Goal: Information Seeking & Learning: Learn about a topic

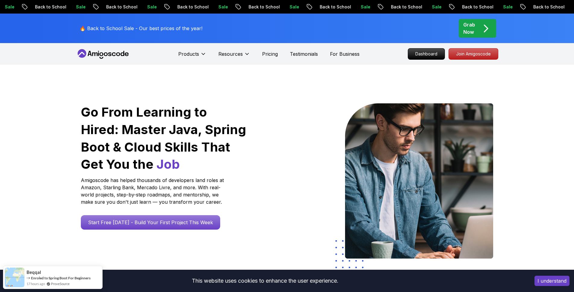
click at [424, 60] on nav "Products Resources Pricing Testimonials For Business Dashboard Join Amigoscode" at bounding box center [287, 54] width 422 height 22
click at [422, 55] on p "Dashboard" at bounding box center [426, 54] width 35 height 10
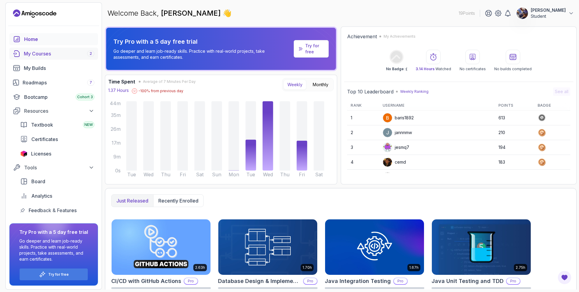
click at [42, 54] on div "My Courses 2" at bounding box center [59, 53] width 71 height 7
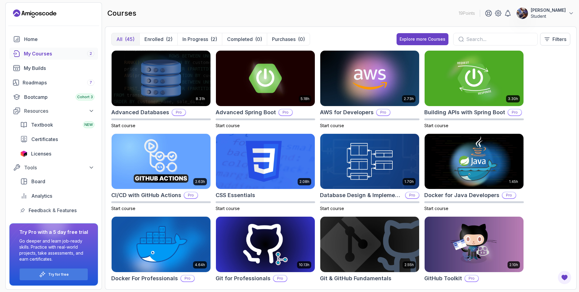
click at [60, 52] on div "My Courses 2" at bounding box center [59, 53] width 71 height 7
click at [191, 38] on p "In Progress" at bounding box center [196, 39] width 26 height 7
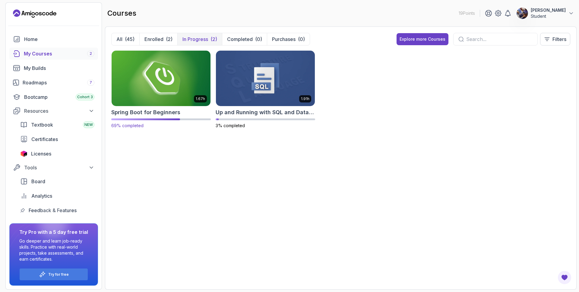
click at [159, 88] on img at bounding box center [161, 78] width 104 height 58
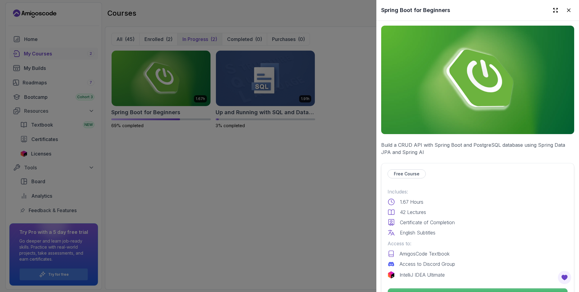
scroll to position [145, 0]
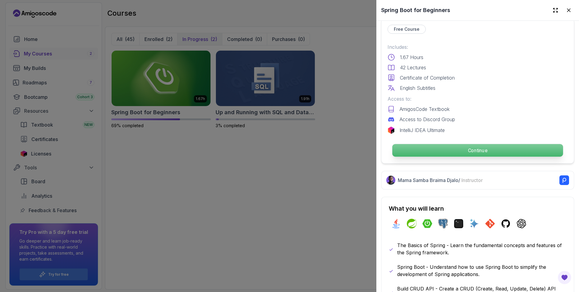
click at [458, 149] on p "Continue" at bounding box center [478, 150] width 171 height 13
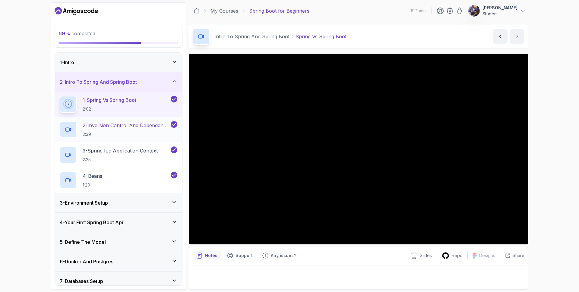
scroll to position [104, 0]
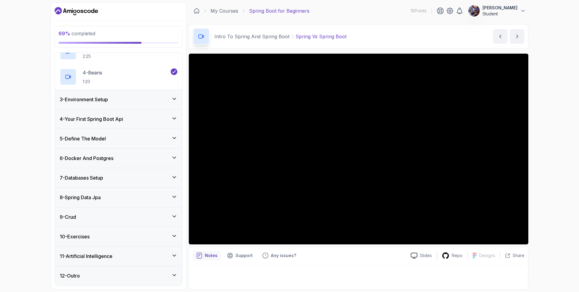
click at [83, 217] on div "9 - Crud" at bounding box center [119, 217] width 118 height 7
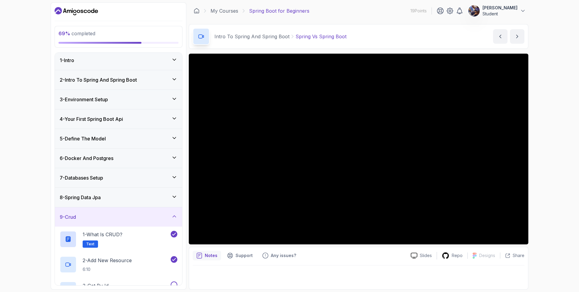
scroll to position [78, 0]
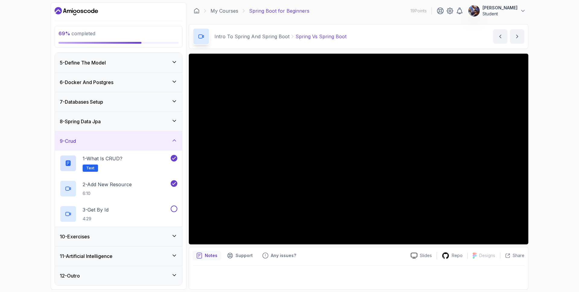
click at [101, 120] on h3 "8 - Spring Data Jpa" at bounding box center [80, 121] width 41 height 7
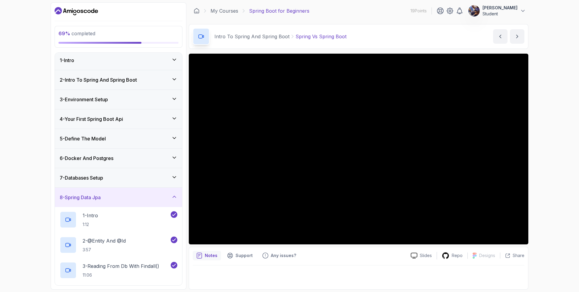
scroll to position [104, 0]
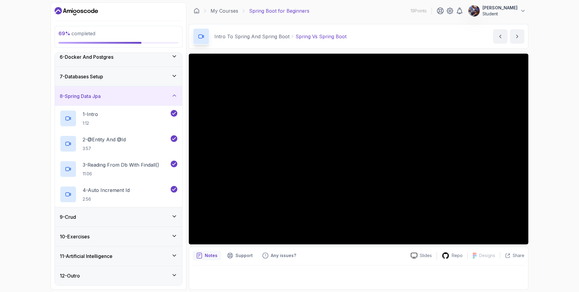
click at [111, 218] on div "9 - Crud" at bounding box center [119, 217] width 118 height 7
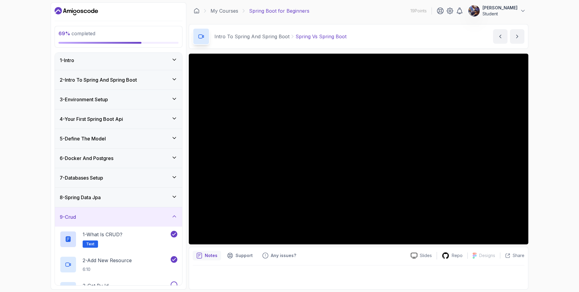
scroll to position [78, 0]
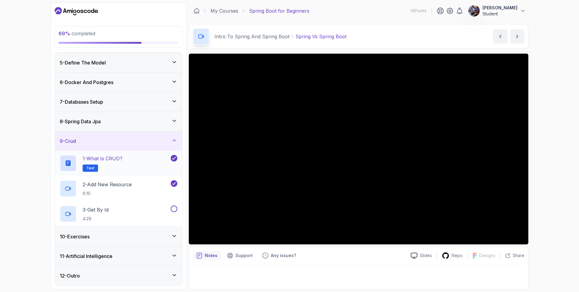
click at [117, 161] on p "1 - What is CRUD?" at bounding box center [103, 158] width 40 height 7
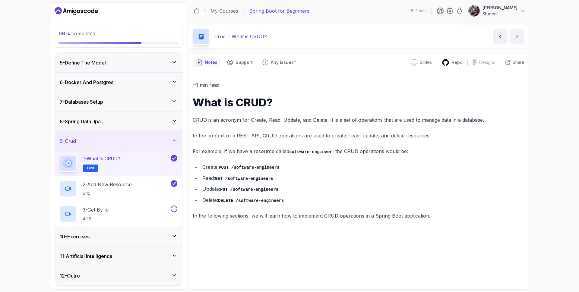
click at [101, 122] on h3 "8 - Spring Data Jpa" at bounding box center [80, 121] width 41 height 7
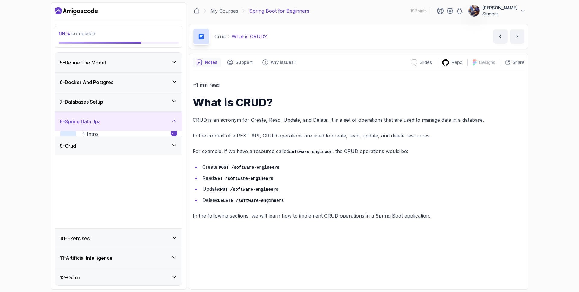
scroll to position [2, 0]
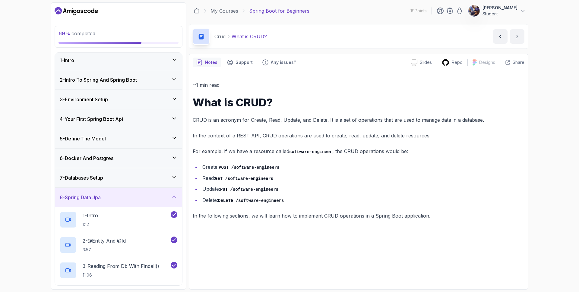
click at [161, 178] on div "7 - Databases Setup" at bounding box center [119, 177] width 118 height 7
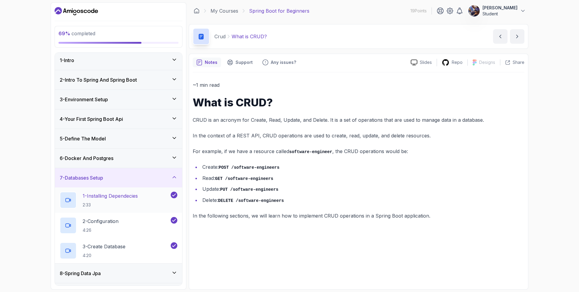
scroll to position [75, 0]
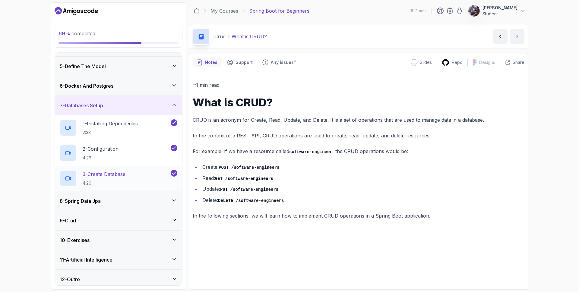
click at [125, 177] on p "3 - Create Database" at bounding box center [104, 174] width 43 height 7
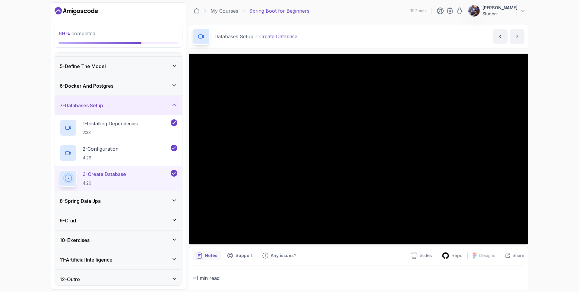
click at [163, 199] on div "8 - Spring Data Jpa" at bounding box center [119, 201] width 118 height 7
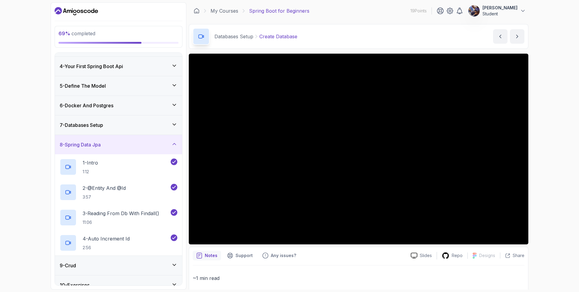
scroll to position [104, 0]
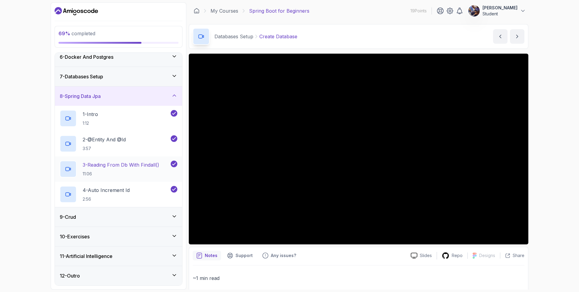
click at [150, 165] on p "3 - Reading From Db With Findall()" at bounding box center [121, 164] width 77 height 7
click at [139, 192] on div "4 - Auto Increment Id 2:56" at bounding box center [115, 194] width 110 height 17
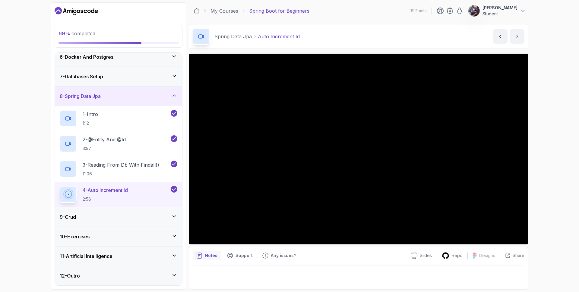
click at [8, 31] on div "69 % completed 1 - Intro 2 - Intro To Spring And Spring Boot 3 - Environment Se…" at bounding box center [289, 146] width 579 height 292
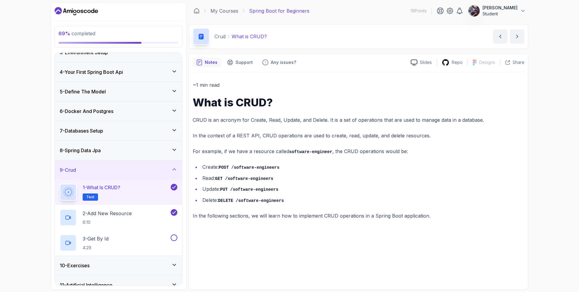
scroll to position [78, 0]
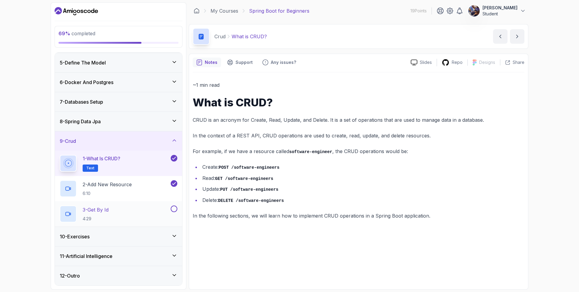
click at [108, 209] on p "3 - Get By Id" at bounding box center [96, 209] width 26 height 7
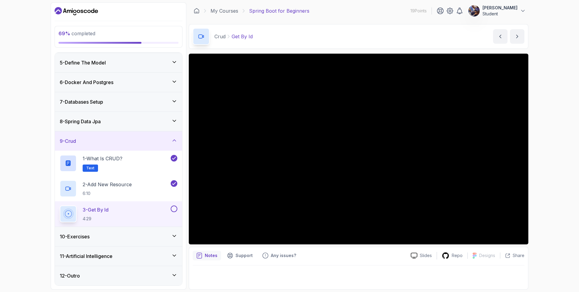
click at [129, 123] on div "8 - Spring Data Jpa" at bounding box center [119, 121] width 118 height 7
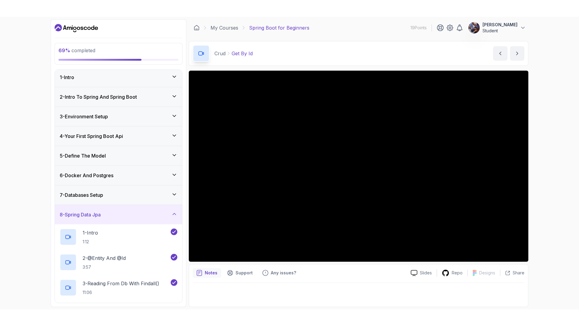
scroll to position [104, 0]
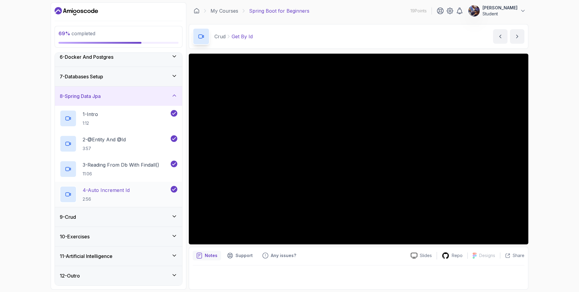
click at [132, 190] on div "4 - Auto Increment Id 2:56" at bounding box center [115, 194] width 110 height 17
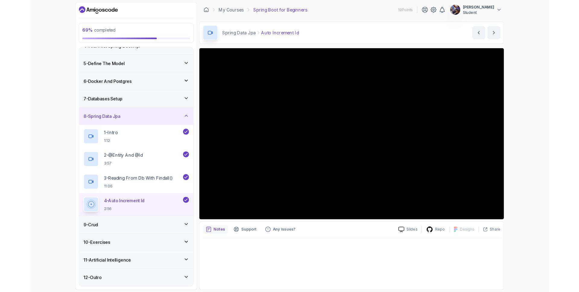
scroll to position [70, 0]
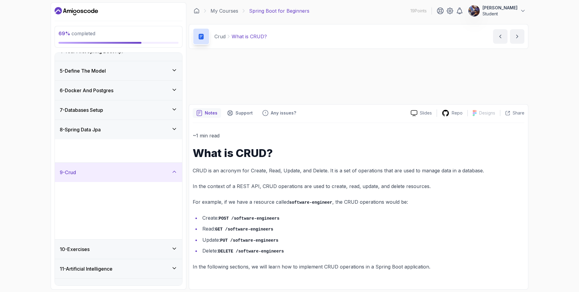
scroll to position [2, 0]
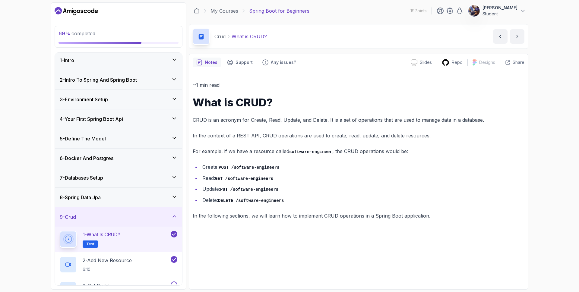
click at [141, 240] on div "1 - What is CRUD? Text" at bounding box center [115, 239] width 110 height 17
click at [148, 202] on div "8 - Spring Data Jpa" at bounding box center [118, 197] width 127 height 19
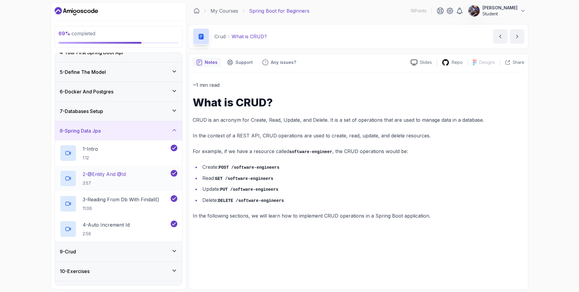
scroll to position [104, 0]
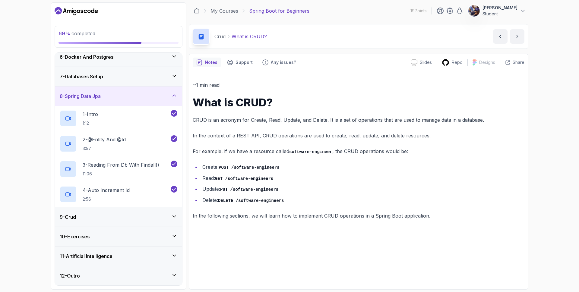
click at [144, 219] on div "9 - Crud" at bounding box center [119, 217] width 118 height 7
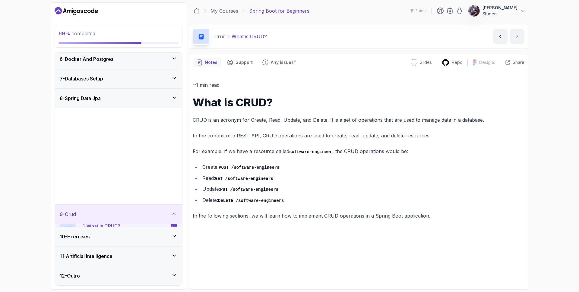
scroll to position [2, 0]
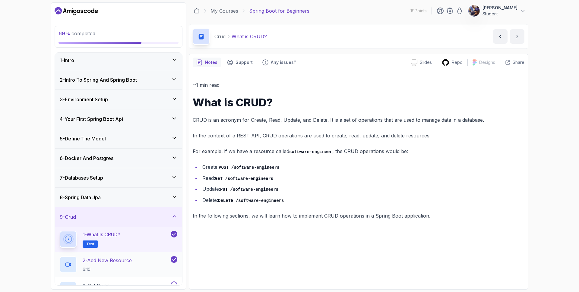
click at [145, 262] on div "2 - Add New Resource 6:10" at bounding box center [115, 264] width 110 height 17
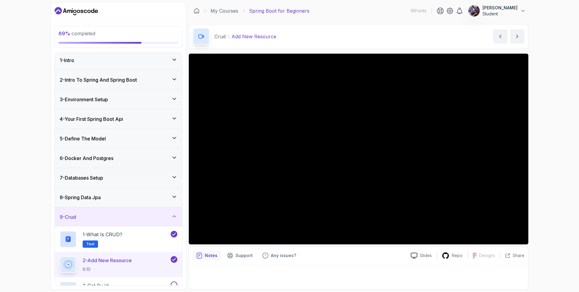
click at [27, 142] on div "69 % completed 1 - Intro 2 - Intro To Spring And Spring Boot 3 - Environment Se…" at bounding box center [289, 146] width 579 height 292
click at [68, 220] on h3 "9 - Crud" at bounding box center [68, 217] width 16 height 7
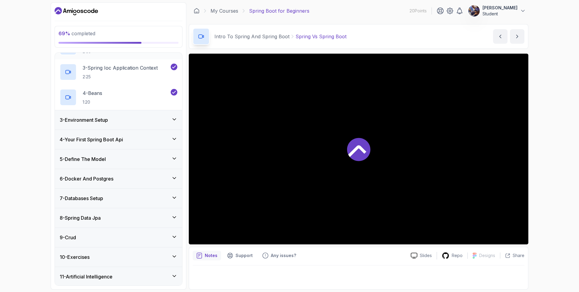
scroll to position [104, 0]
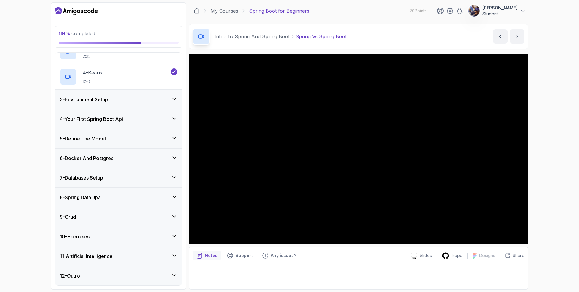
click at [175, 215] on icon at bounding box center [174, 217] width 6 height 6
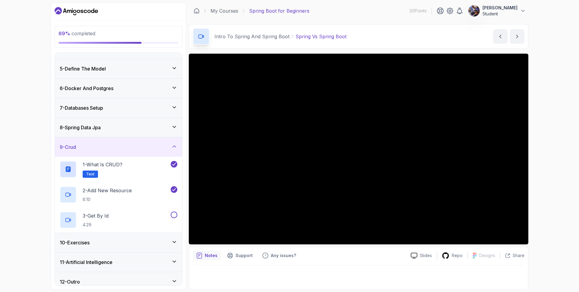
scroll to position [72, 0]
click at [128, 190] on p "2 - Add New Resource" at bounding box center [107, 190] width 49 height 7
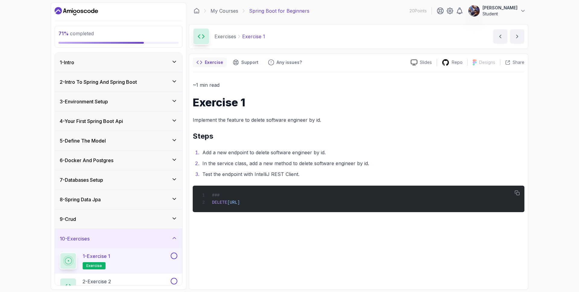
click at [171, 218] on icon at bounding box center [174, 219] width 6 height 6
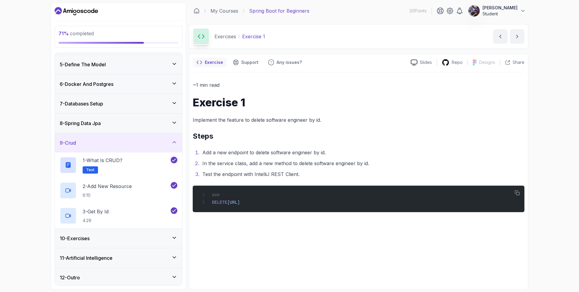
scroll to position [78, 0]
